Goal: Navigation & Orientation: Find specific page/section

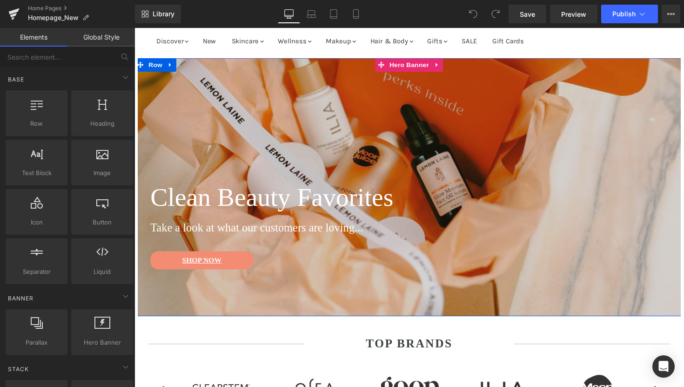
scroll to position [27, 0]
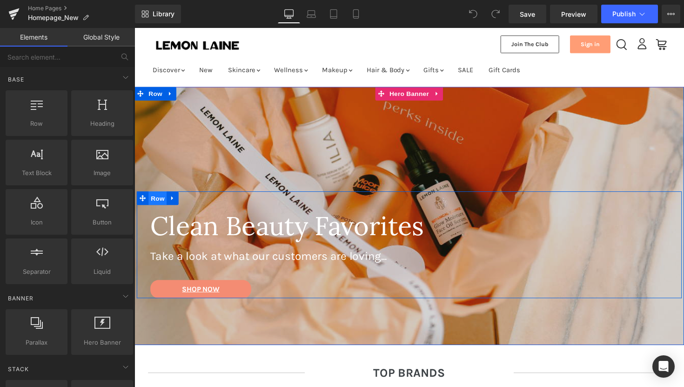
click at [157, 201] on span "Row" at bounding box center [158, 202] width 19 height 14
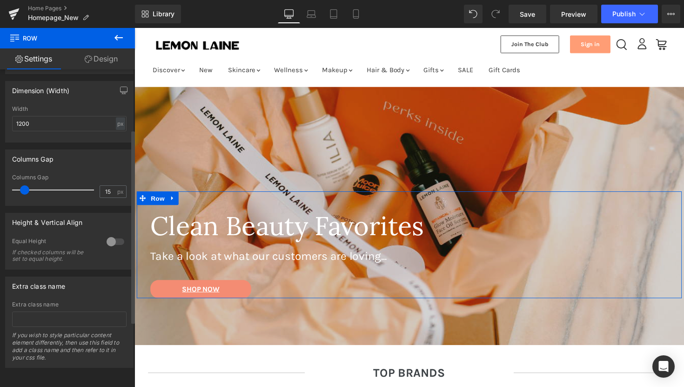
scroll to position [0, 0]
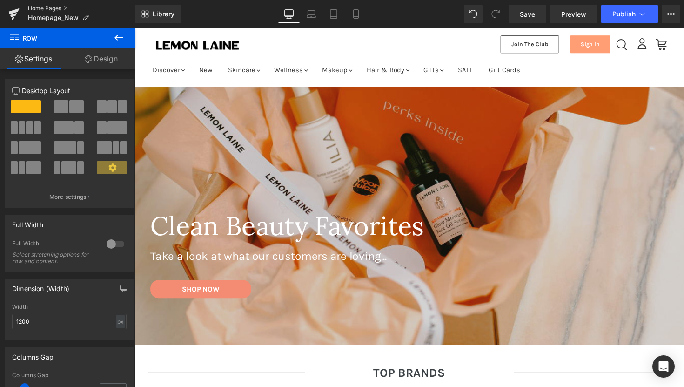
click at [47, 8] on link "Home Pages" at bounding box center [81, 8] width 107 height 7
